Goal: Book appointment/travel/reservation

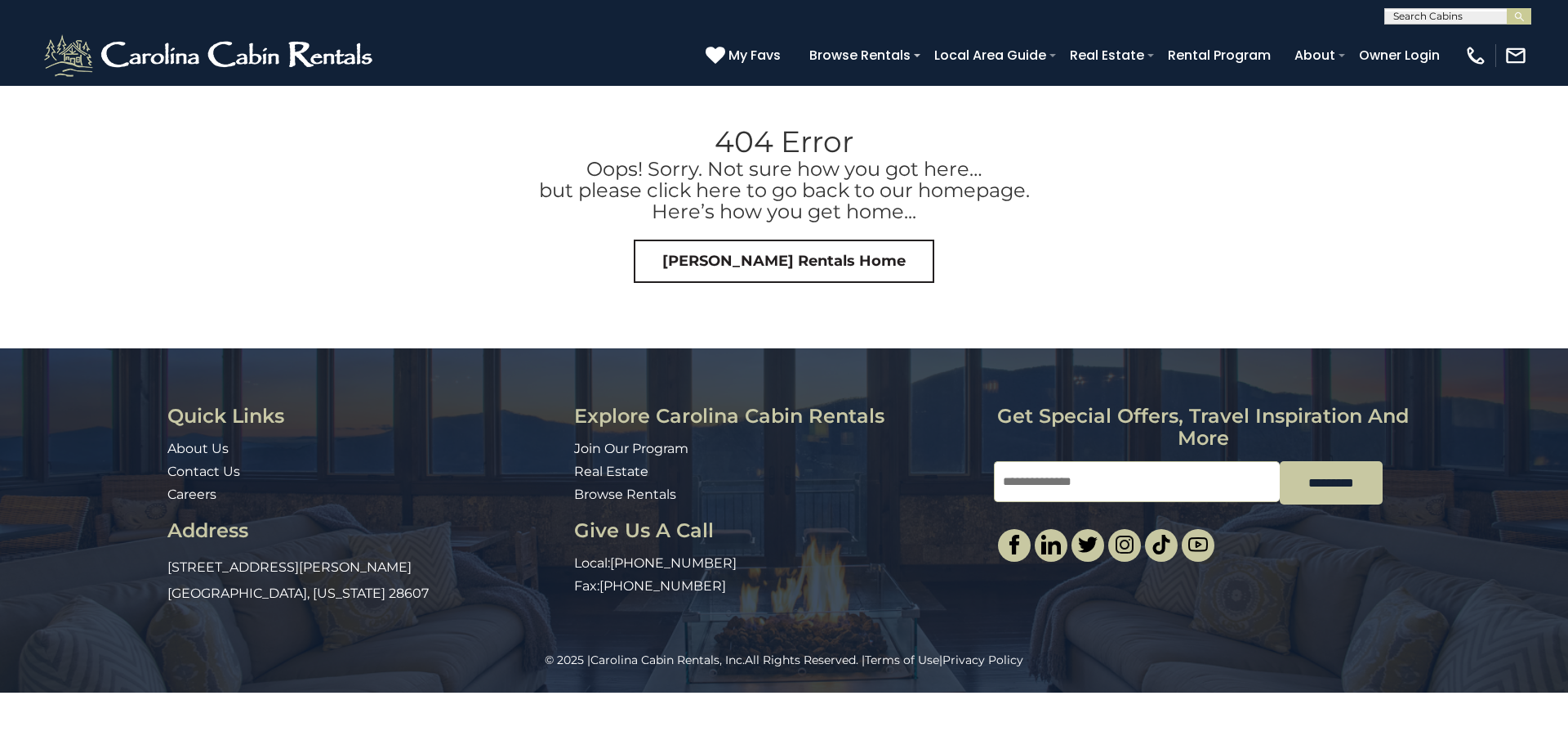
click at [1435, 19] on input "text" at bounding box center [1457, 19] width 143 height 16
type input "*****"
click at [1423, 33] on em "North" at bounding box center [1410, 39] width 34 height 15
click at [1528, 12] on button "submit" at bounding box center [1519, 16] width 24 height 16
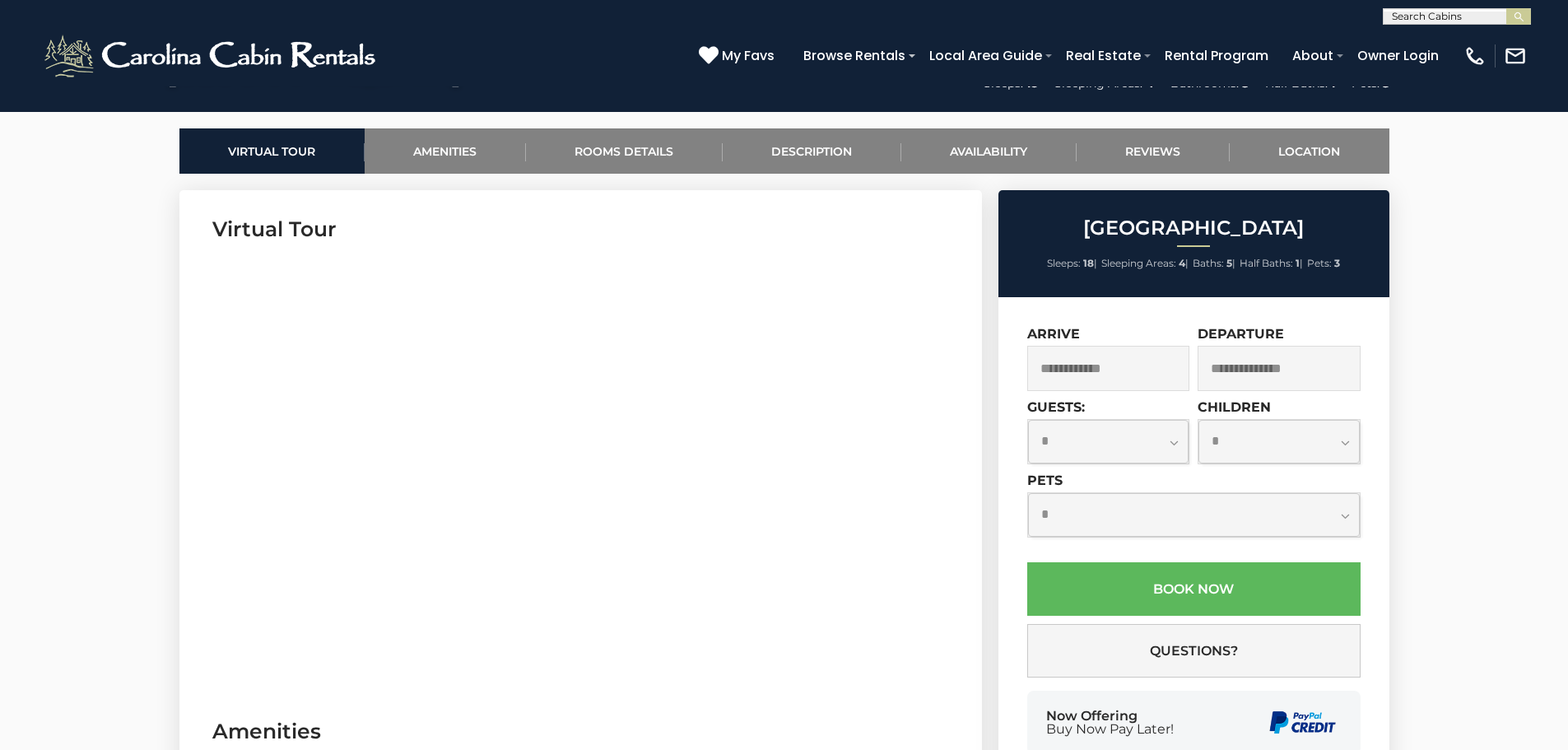
click at [1117, 386] on input "text" at bounding box center [1108, 368] width 163 height 45
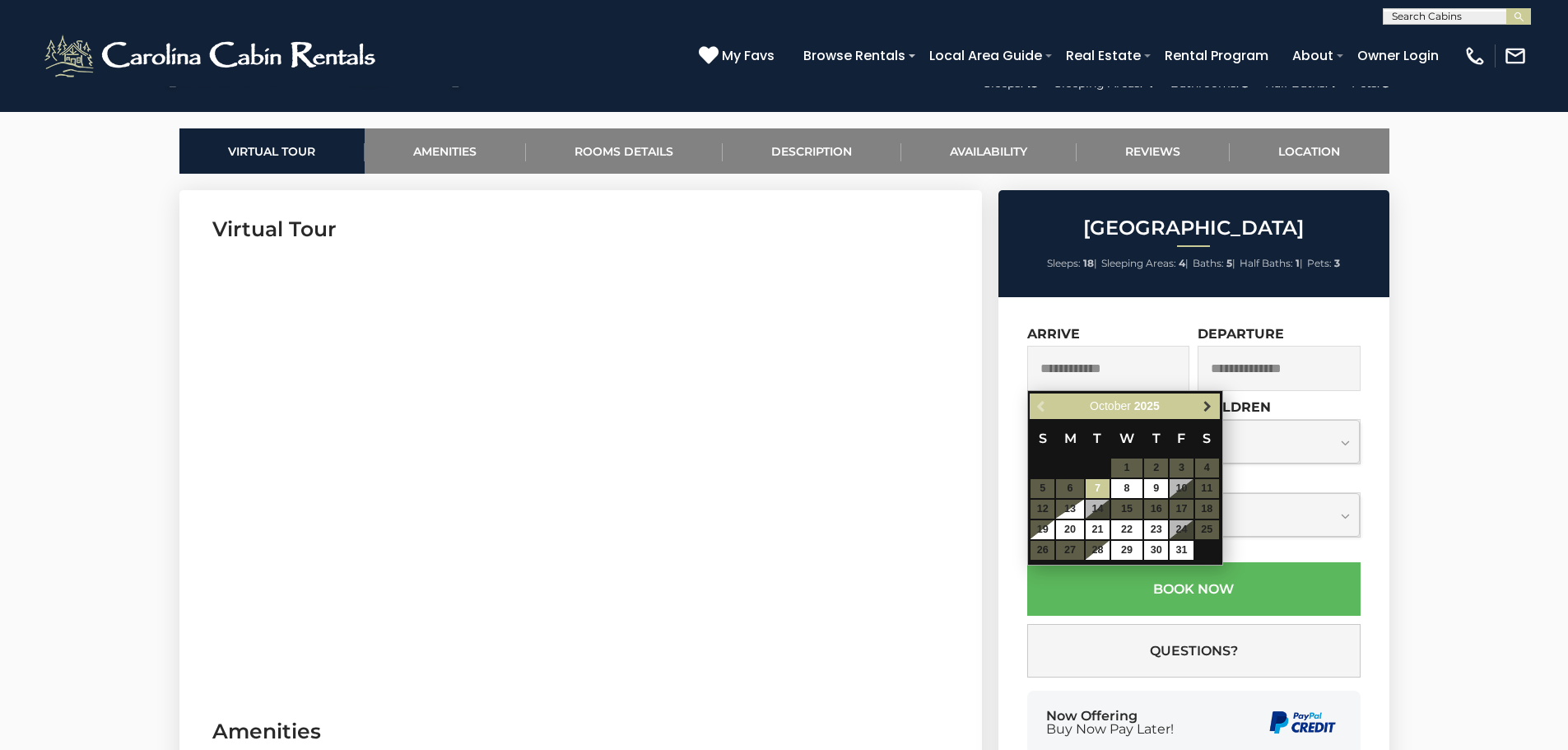
click at [1209, 409] on span "Next" at bounding box center [1208, 406] width 13 height 13
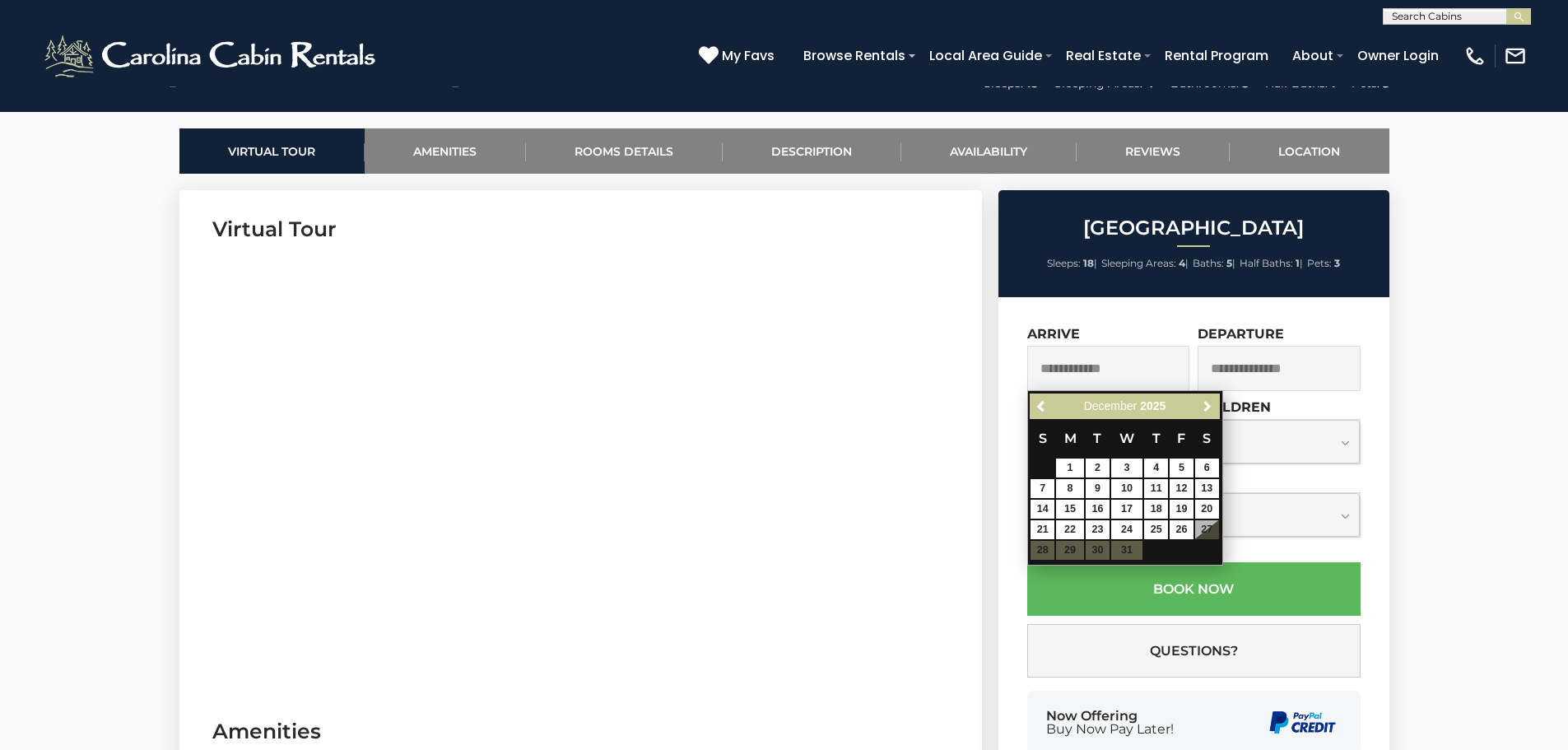
click at [1209, 409] on span "Next" at bounding box center [1208, 406] width 13 height 13
